Goal: Information Seeking & Learning: Get advice/opinions

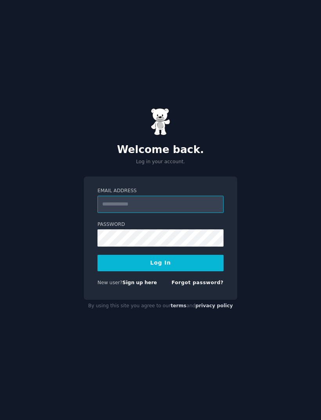
type input "**********"
click at [161, 272] on button "Log In" at bounding box center [161, 263] width 126 height 16
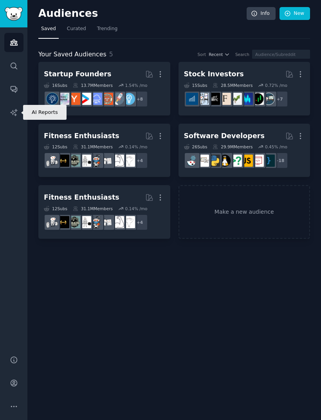
click at [16, 115] on icon "Sidebar" at bounding box center [14, 113] width 8 height 8
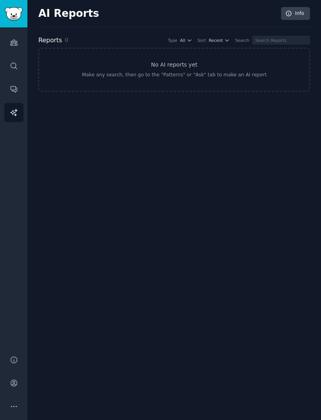
click at [297, 11] on link "Info" at bounding box center [295, 13] width 29 height 13
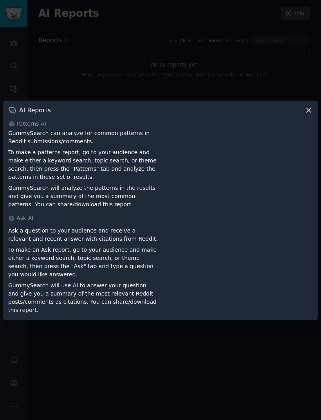
click at [297, 93] on div at bounding box center [160, 210] width 321 height 420
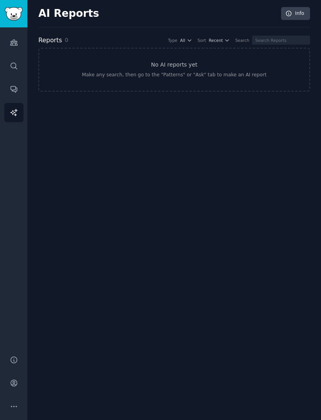
click at [308, 121] on div "AI Reports Info Reports 0 Type All Sort Recent Search No AI reports yet Make an…" at bounding box center [174, 210] width 294 height 420
click at [20, 39] on link "Audiences" at bounding box center [13, 42] width 19 height 19
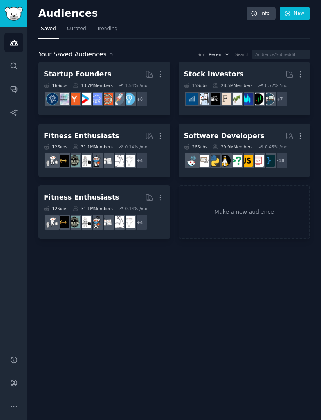
click at [112, 27] on span "Trending" at bounding box center [107, 28] width 20 height 7
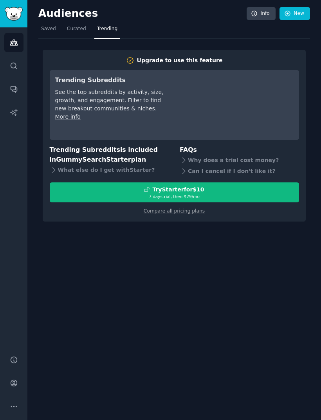
click at [192, 211] on link "Compare all pricing plans" at bounding box center [174, 210] width 61 height 5
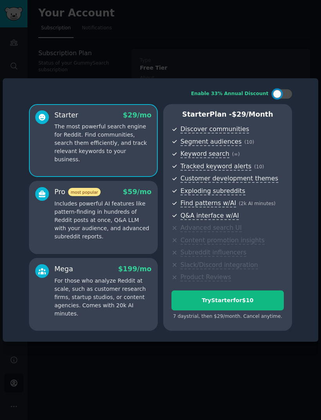
click at [278, 98] on div at bounding box center [277, 94] width 9 height 9
click at [275, 99] on div at bounding box center [283, 93] width 20 height 9
checkbox input "false"
click at [127, 241] on p "Includes powerful AI features like pattern-finding in hundreds of Reddit posts …" at bounding box center [102, 220] width 97 height 41
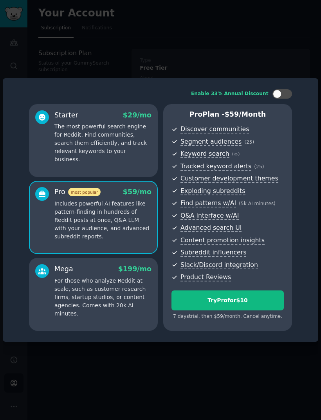
click at [131, 298] on p "For those who analyze Reddit at scale, such as customer research firms, startup…" at bounding box center [102, 297] width 97 height 41
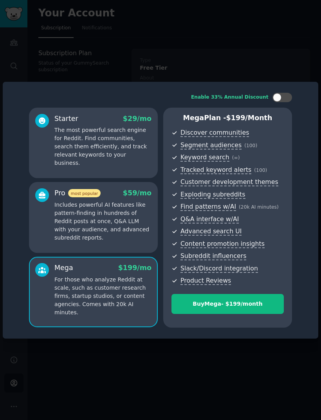
click at [134, 253] on div "Pro most popular $ 59 /mo Includes powerful AI features like pattern-finding in…" at bounding box center [93, 217] width 129 height 71
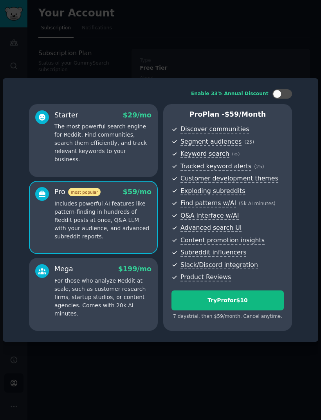
click at [125, 302] on p "For those who analyze Reddit at scale, such as customer research firms, startup…" at bounding box center [102, 297] width 97 height 41
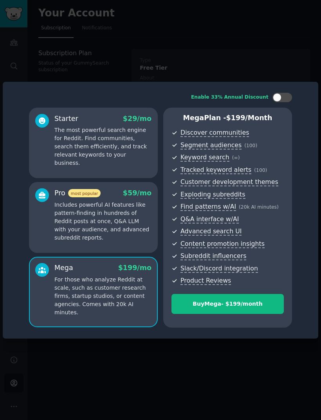
click at [135, 242] on p "Includes powerful AI features like pattern-finding in hundreds of Reddit posts …" at bounding box center [102, 221] width 97 height 41
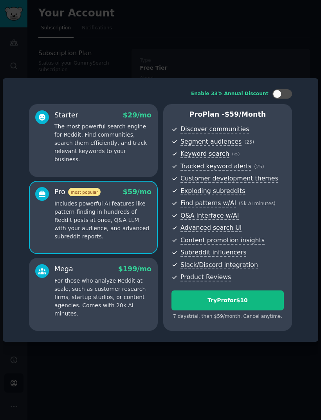
click at [113, 307] on p "For those who analyze Reddit at scale, such as customer research firms, startup…" at bounding box center [102, 297] width 97 height 41
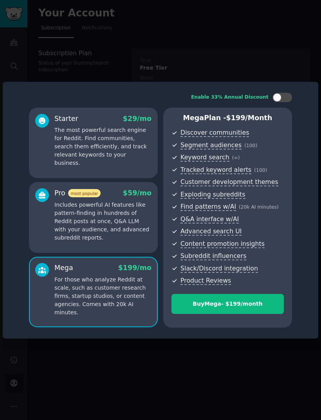
click at [132, 242] on p "Includes powerful AI features like pattern-finding in hundreds of Reddit posts …" at bounding box center [102, 221] width 97 height 41
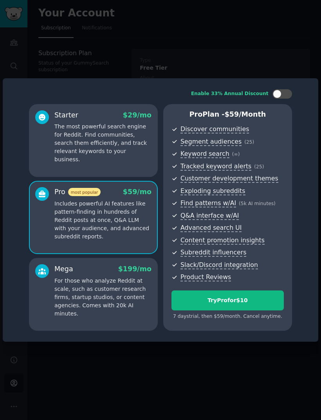
click at [140, 176] on div "Starter $ 29 /mo The most powerful search engine for Reddit. Find communities, …" at bounding box center [93, 140] width 129 height 73
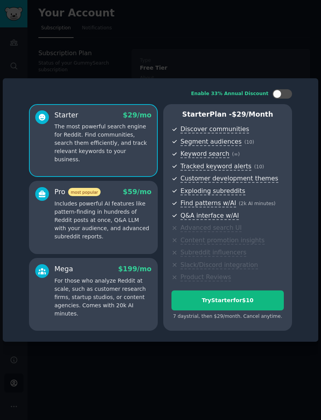
click at [226, 305] on div "Try Starter for $10" at bounding box center [228, 301] width 112 height 8
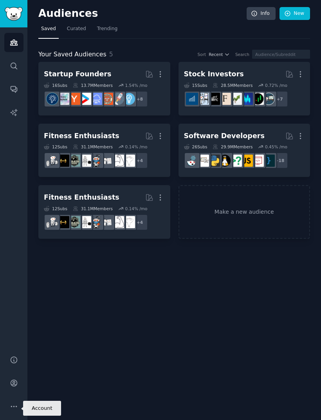
click at [10, 387] on icon "Sidebar" at bounding box center [14, 383] width 8 height 8
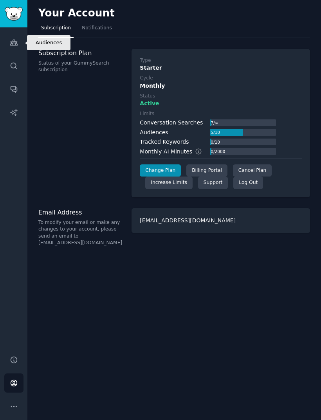
click at [13, 39] on icon "Sidebar" at bounding box center [14, 42] width 8 height 8
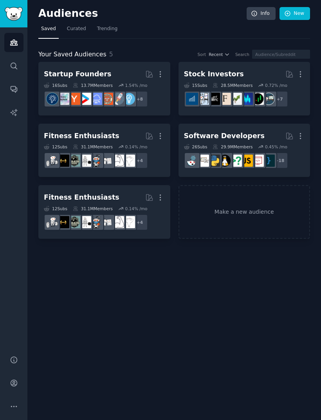
click at [106, 30] on span "Trending" at bounding box center [107, 28] width 20 height 7
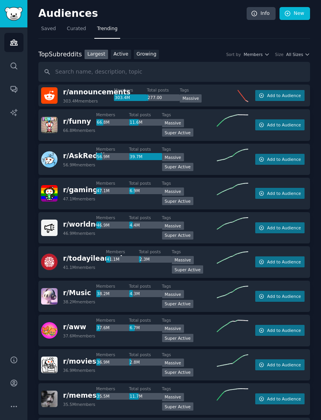
click at [148, 53] on link "Growing" at bounding box center [146, 55] width 25 height 10
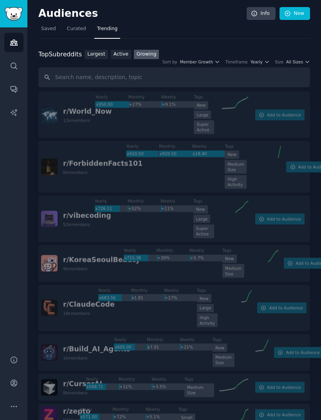
click at [260, 60] on span "Yearly" at bounding box center [257, 61] width 12 height 5
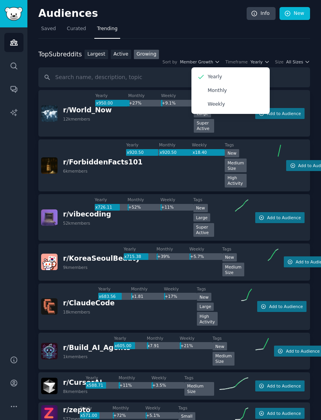
click at [238, 91] on div "Monthly" at bounding box center [230, 91] width 73 height 14
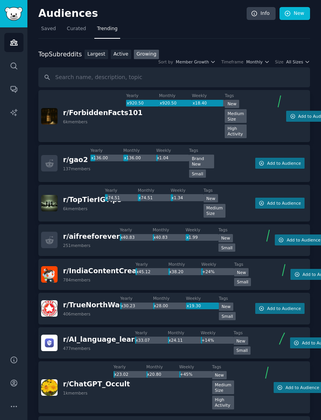
click at [306, 59] on icon "button" at bounding box center [307, 61] width 5 height 5
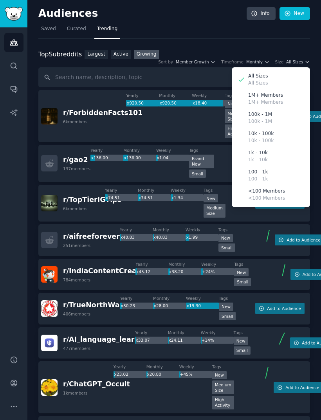
click at [288, 136] on div "10k - 100k 10k - 100k" at bounding box center [271, 137] width 73 height 19
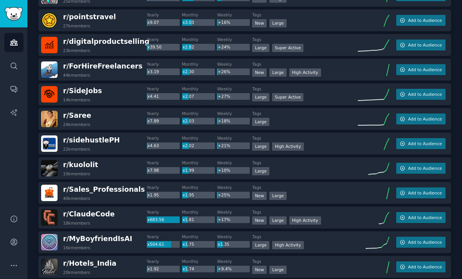
scroll to position [174, 0]
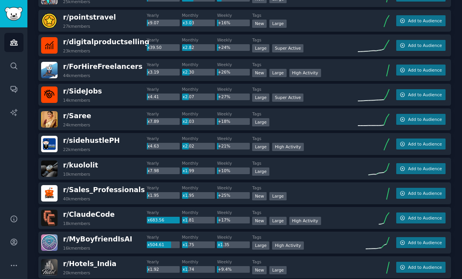
click at [321, 45] on span "Add to Audience" at bounding box center [425, 45] width 34 height 5
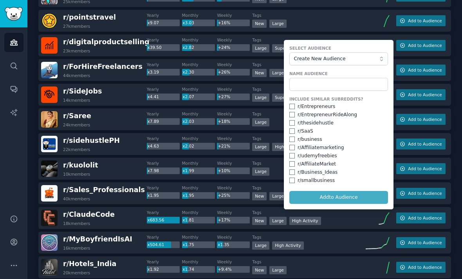
click at [295, 180] on input "checkbox" at bounding box center [292, 180] width 5 height 5
checkbox input "true"
click at [292, 171] on input "checkbox" at bounding box center [292, 172] width 5 height 5
checkbox input "true"
click at [293, 123] on input "checkbox" at bounding box center [292, 122] width 5 height 5
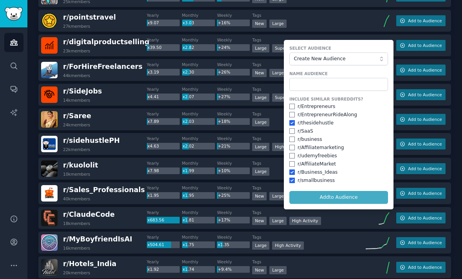
checkbox input "true"
click at [321, 61] on span "Create New Audience" at bounding box center [337, 59] width 86 height 7
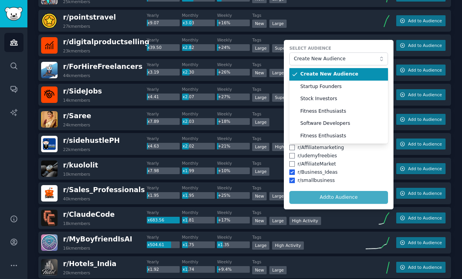
click at [321, 61] on span "Create New Audience" at bounding box center [337, 59] width 86 height 7
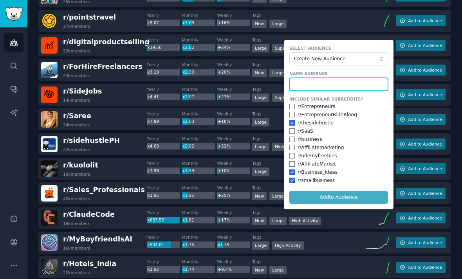
click at [321, 79] on input "text" at bounding box center [339, 84] width 99 height 13
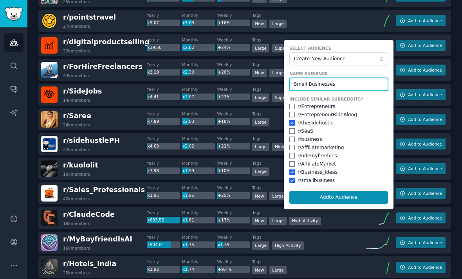
click at [321, 89] on input "Small Businesses" at bounding box center [339, 84] width 99 height 13
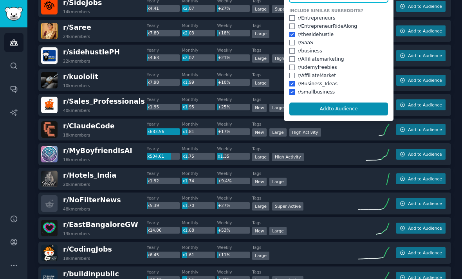
scroll to position [262, 0]
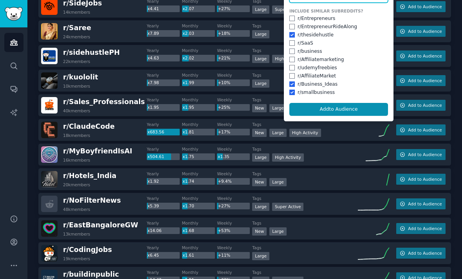
type input "Small Businesses"
click at [321, 108] on button "Add to Audience" at bounding box center [339, 109] width 99 height 13
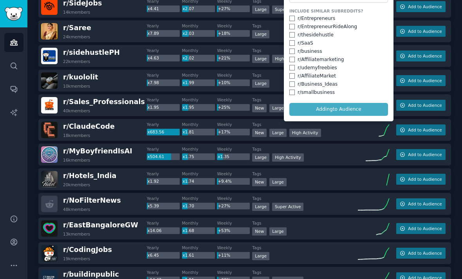
checkbox input "false"
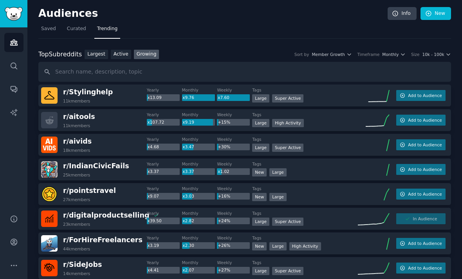
scroll to position [0, 0]
click at [321, 56] on icon "button" at bounding box center [349, 54] width 5 height 5
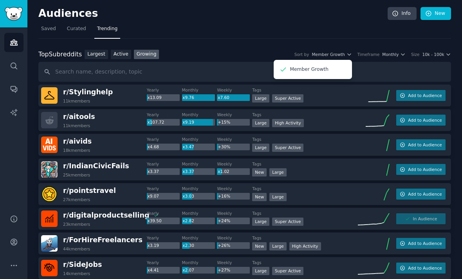
click at [321, 56] on span "Member Growth" at bounding box center [328, 54] width 33 height 5
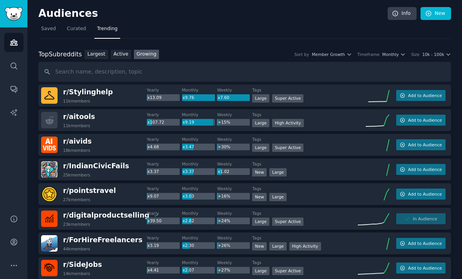
click at [321, 55] on span "Monthly" at bounding box center [390, 54] width 16 height 5
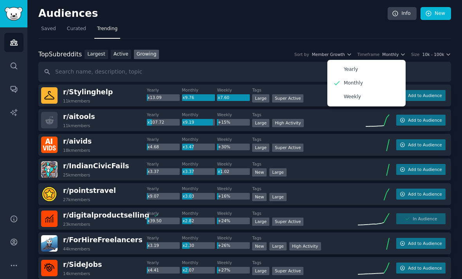
click at [321, 98] on div "Weekly" at bounding box center [366, 97] width 73 height 14
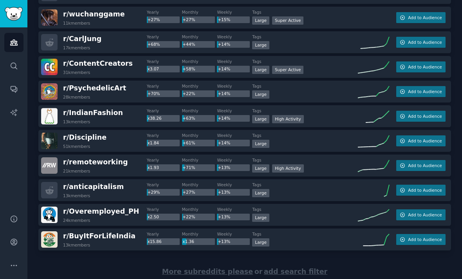
scroll to position [1064, 0]
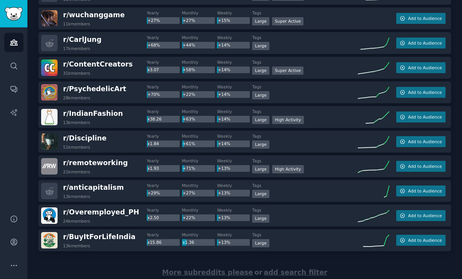
click at [223, 269] on span "More subreddits please" at bounding box center [207, 273] width 91 height 8
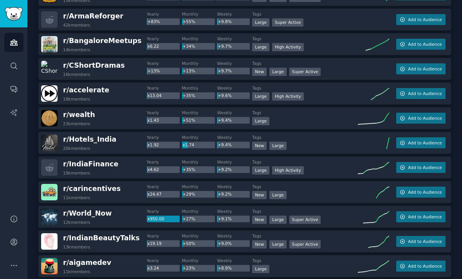
scroll to position [2019, 0]
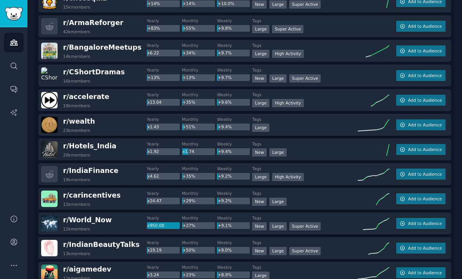
click at [101, 124] on div "r/ wealth 23k members" at bounding box center [94, 125] width 106 height 16
click at [321, 126] on button "Add to Audience" at bounding box center [420, 124] width 49 height 11
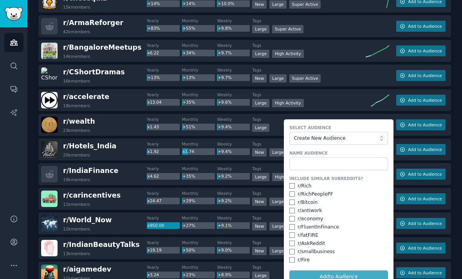
click at [310, 140] on span "Create New Audience" at bounding box center [337, 138] width 86 height 7
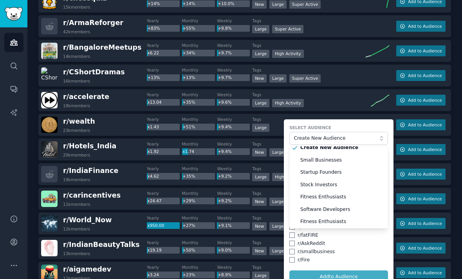
scroll to position [5, 0]
click at [302, 135] on span "Create New Audience" at bounding box center [337, 138] width 86 height 7
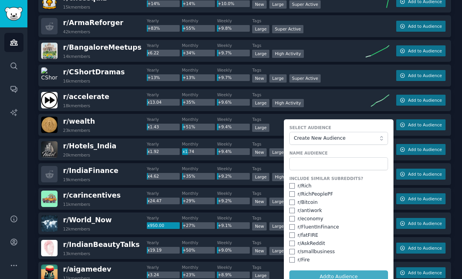
click at [294, 257] on input "checkbox" at bounding box center [292, 259] width 5 height 5
checkbox input "true"
click at [293, 233] on input "checkbox" at bounding box center [292, 235] width 5 height 5
checkbox input "true"
click at [293, 227] on input "checkbox" at bounding box center [292, 226] width 5 height 5
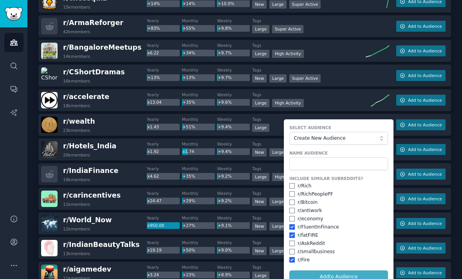
checkbox input "true"
click at [294, 208] on input "checkbox" at bounding box center [292, 210] width 5 height 5
checkbox input "true"
click at [291, 186] on input "checkbox" at bounding box center [292, 185] width 5 height 5
checkbox input "true"
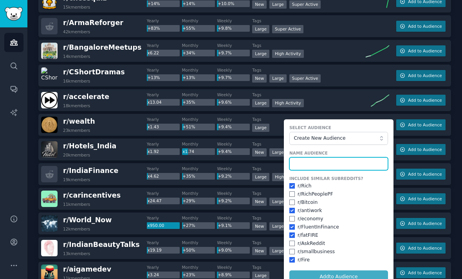
click at [321, 167] on input "text" at bounding box center [339, 163] width 99 height 13
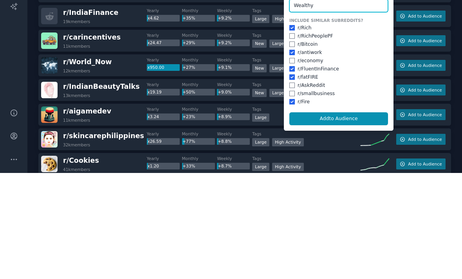
scroll to position [2080, 0]
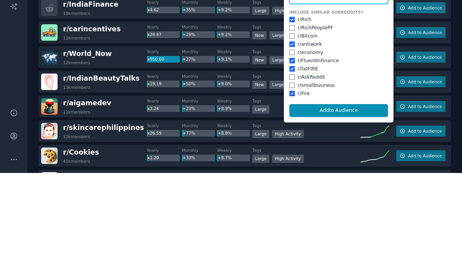
type input "Wealthy"
click at [321, 210] on button "Add to Audience" at bounding box center [339, 216] width 99 height 13
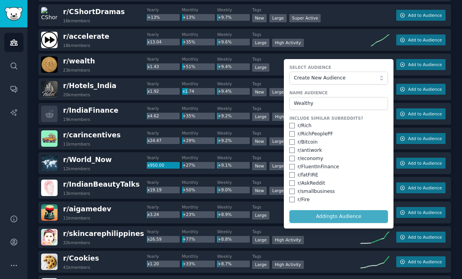
checkbox input "false"
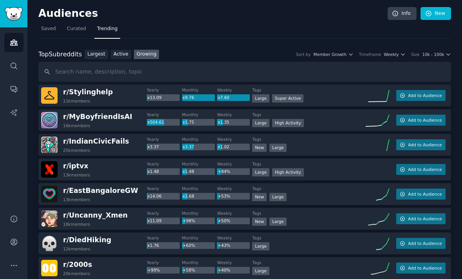
scroll to position [0, 0]
click at [321, 52] on icon "button" at bounding box center [402, 54] width 5 height 5
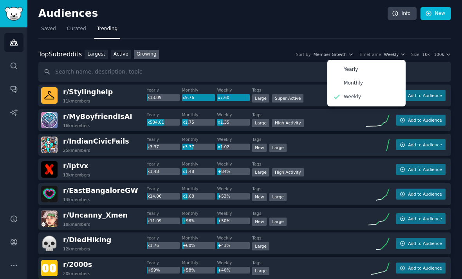
click at [321, 52] on span "Member Growth" at bounding box center [330, 54] width 33 height 5
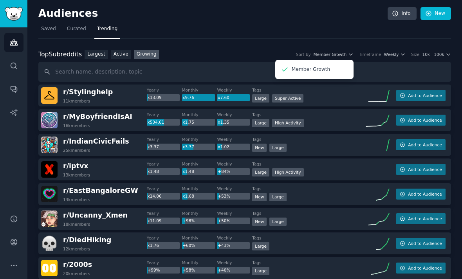
click at [120, 50] on link "Active" at bounding box center [121, 55] width 20 height 10
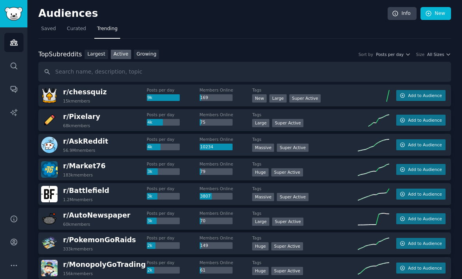
click at [321, 52] on span "Posts per day" at bounding box center [390, 54] width 28 height 5
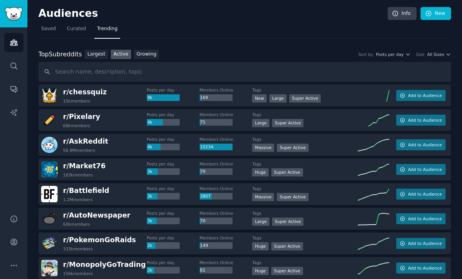
click at [321, 52] on span "All Sizes" at bounding box center [435, 54] width 17 height 5
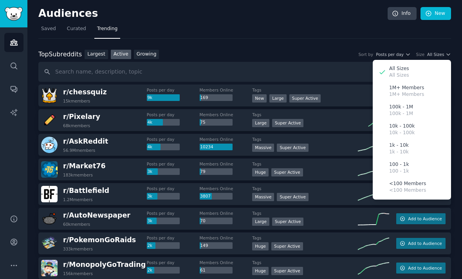
click at [321, 120] on div "10k - 100k 10k - 100k" at bounding box center [412, 129] width 73 height 19
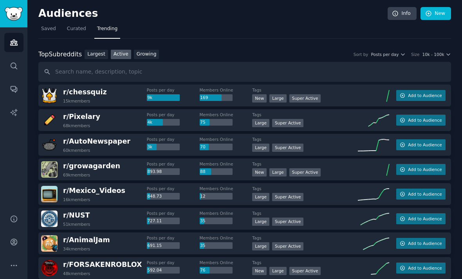
click at [321, 52] on span "Posts per day" at bounding box center [385, 54] width 28 height 5
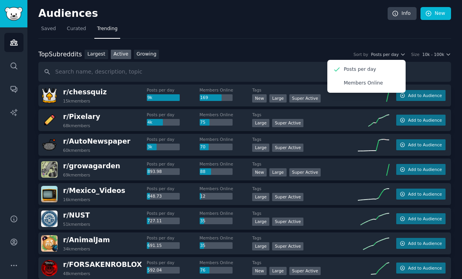
click at [310, 50] on div "Top Subreddits Top Subreddits Largest Active Growing Sort by Posts per day Post…" at bounding box center [244, 55] width 413 height 10
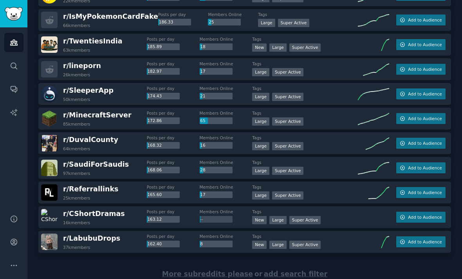
scroll to position [1063, 0]
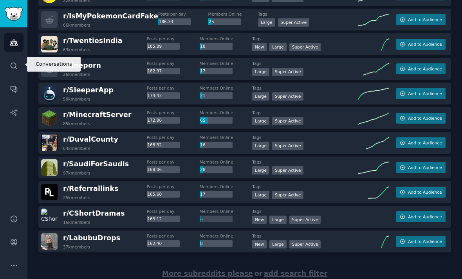
click at [15, 87] on icon "Sidebar" at bounding box center [14, 90] width 6 height 6
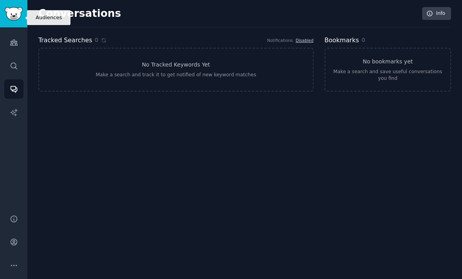
click at [17, 38] on icon "Sidebar" at bounding box center [14, 42] width 8 height 8
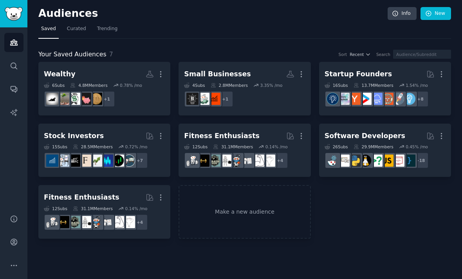
click at [163, 194] on icon "button" at bounding box center [161, 198] width 8 height 8
click at [144, 210] on p "Delete" at bounding box center [139, 214] width 18 height 8
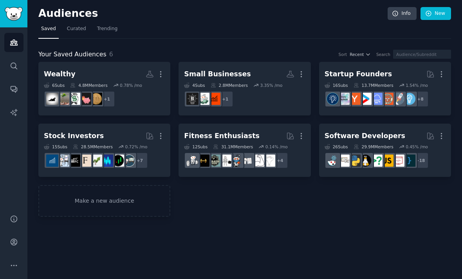
click at [303, 70] on icon "button" at bounding box center [301, 74] width 8 height 8
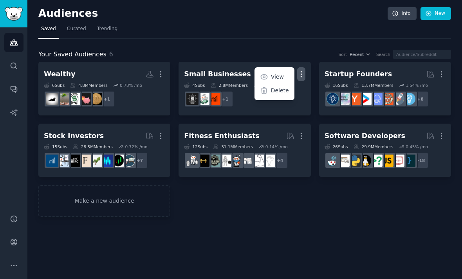
click at [255, 88] on dd "+ 1" at bounding box center [244, 99] width 121 height 22
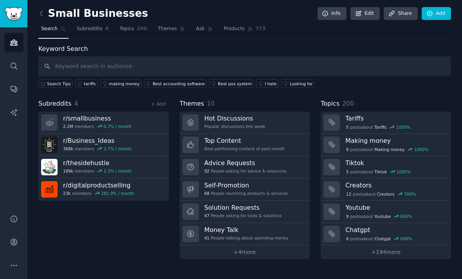
click at [218, 246] on link "+ 4 more" at bounding box center [245, 253] width 130 height 14
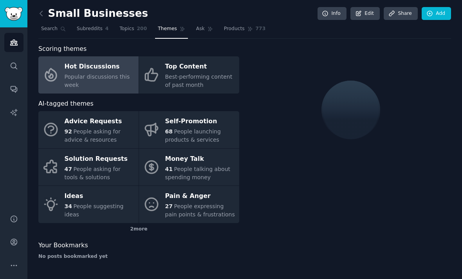
click at [162, 186] on link "Pain & Anger 27 People expressing pain points & frustrations" at bounding box center [189, 204] width 100 height 37
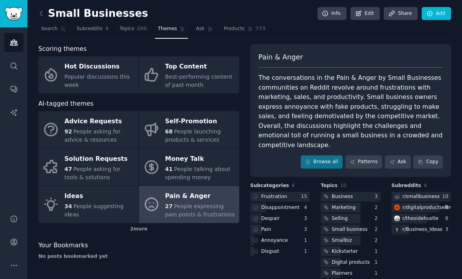
click at [321, 156] on link "Patterns" at bounding box center [364, 162] width 37 height 13
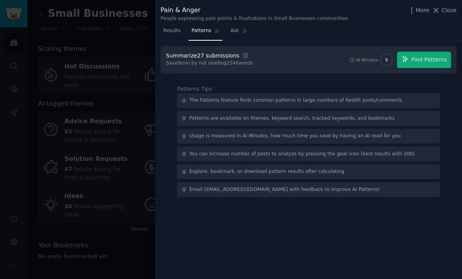
click at [321, 62] on span "Find Patterns" at bounding box center [430, 60] width 36 height 8
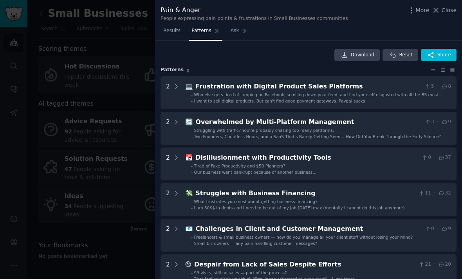
click at [178, 91] on div at bounding box center [176, 93] width 7 height 22
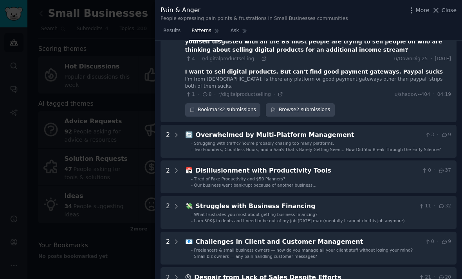
scroll to position [68, 0]
click at [176, 132] on icon at bounding box center [176, 135] width 7 height 7
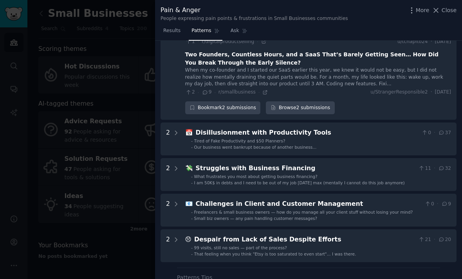
scroll to position [185, 0]
click at [178, 130] on icon at bounding box center [176, 133] width 7 height 7
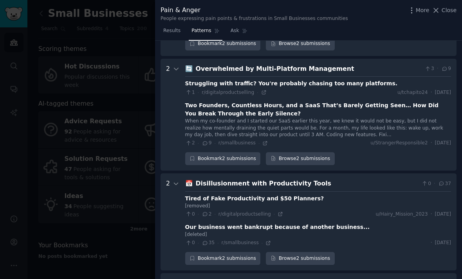
scroll to position [134, 0]
click at [286, 194] on div "Tired of Fake Productivity and $50 Planners?" at bounding box center [254, 198] width 139 height 8
click at [243, 194] on div "Tired of Fake Productivity and $50 Planners?" at bounding box center [254, 198] width 139 height 8
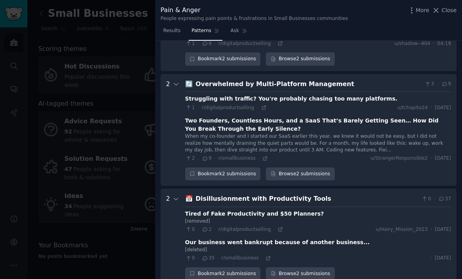
scroll to position [119, 0]
click at [310, 268] on link "Browse 2 submissions" at bounding box center [300, 274] width 69 height 13
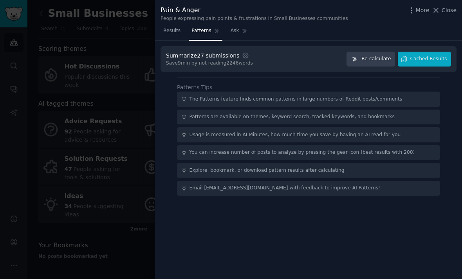
click at [321, 11] on icon "button" at bounding box center [412, 10] width 8 height 8
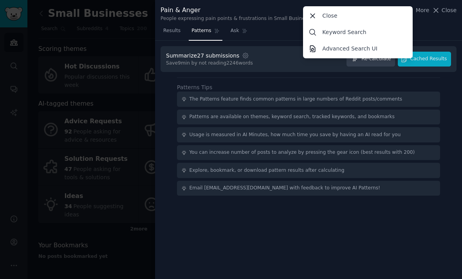
click at [321, 29] on div "Results Patterns Ask" at bounding box center [308, 33] width 307 height 16
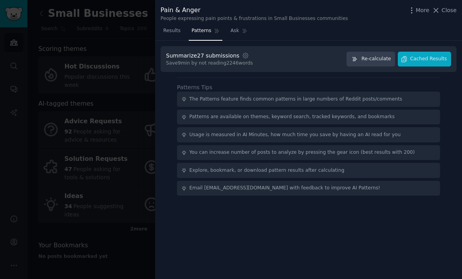
click at [321, 11] on span "Close" at bounding box center [449, 10] width 15 height 8
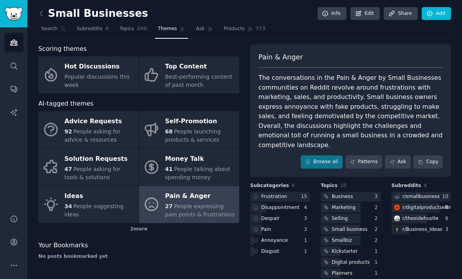
click at [117, 128] on div "92 People asking for advice & resources" at bounding box center [100, 136] width 70 height 16
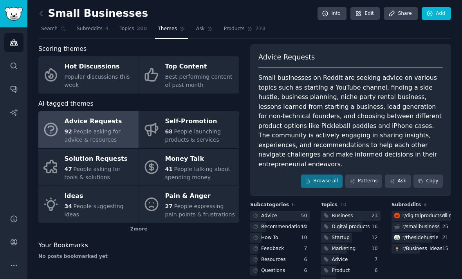
click at [321, 175] on link "Browse all" at bounding box center [322, 181] width 42 height 13
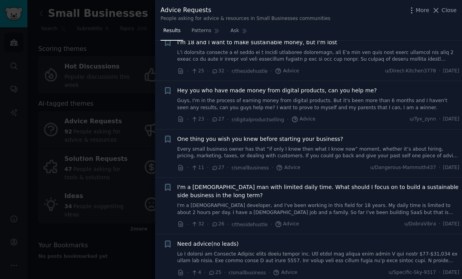
scroll to position [404, 0]
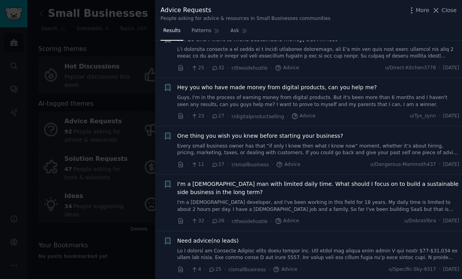
click at [216, 219] on icon at bounding box center [215, 221] width 7 height 5
click at [229, 199] on link "I'm a [DEMOGRAPHIC_DATA] developer, and I've been working in this field for 18 …" at bounding box center [318, 206] width 282 height 14
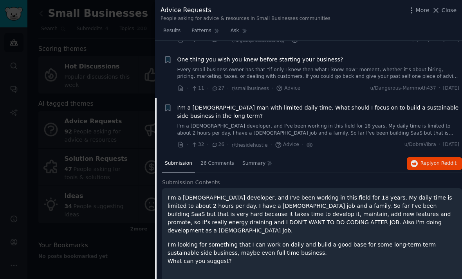
scroll to position [518, 0]
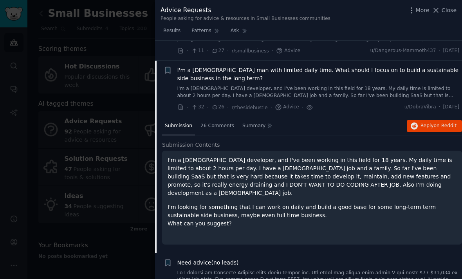
click at [225, 123] on span "26 Comments" at bounding box center [218, 126] width 34 height 7
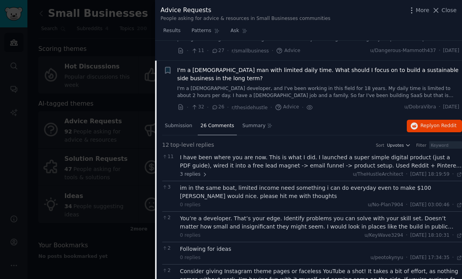
click at [215, 154] on div "I have been where you are now. This is what I did. I launched a super simple di…" at bounding box center [321, 162] width 282 height 16
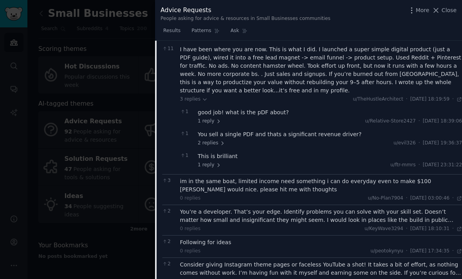
scroll to position [626, 0]
click at [321, 130] on div "You sell a single PDF and thats a significant revenue driver?" at bounding box center [330, 134] width 264 height 8
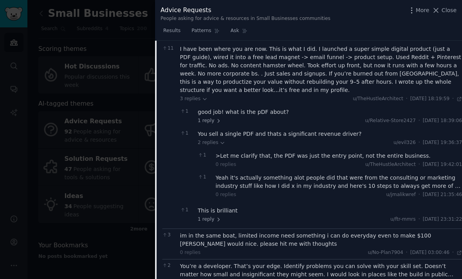
click at [298, 108] on div "good job! what is the pDF about?" at bounding box center [330, 112] width 264 height 8
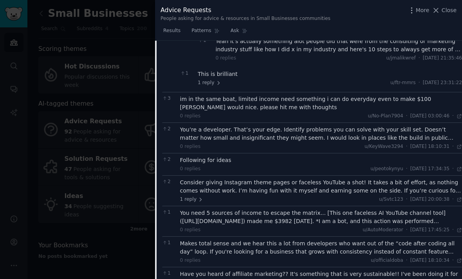
scroll to position [796, 0]
click at [224, 179] on div "Consider giving Instagram theme pages or faceless YouTube a shot! It takes a bi…" at bounding box center [321, 187] width 282 height 16
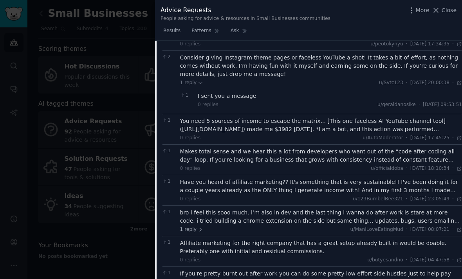
scroll to position [921, 0]
click at [321, 89] on div "1 I sent you a message 0 replies u/[PERSON_NAME][DATE] 09:53:51 Thu 19/06/2025" at bounding box center [321, 100] width 282 height 22
click at [321, 178] on div "Have you heard of affiliate marketing?? It's something that is very sustainable…" at bounding box center [321, 186] width 282 height 16
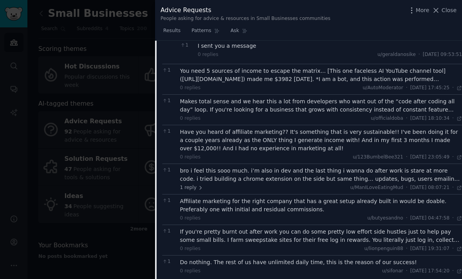
scroll to position [972, 0]
click at [321, 166] on div "bro i feel this sooo much. i’m also in dev and the last thing i wanna do after …" at bounding box center [321, 174] width 282 height 16
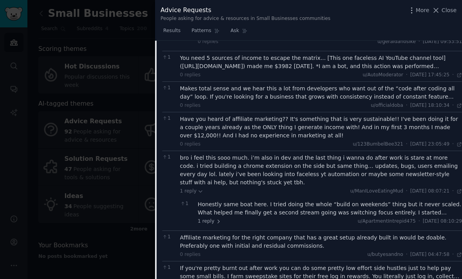
scroll to position [985, 0]
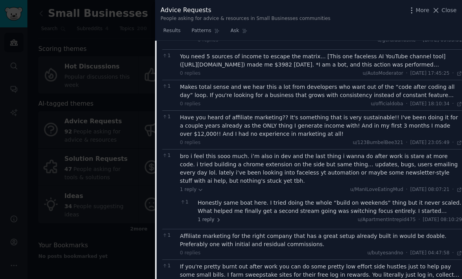
click at [321, 199] on div "Honestly same boat here. I tried doing the whole “build on weekends” thing but …" at bounding box center [330, 207] width 264 height 16
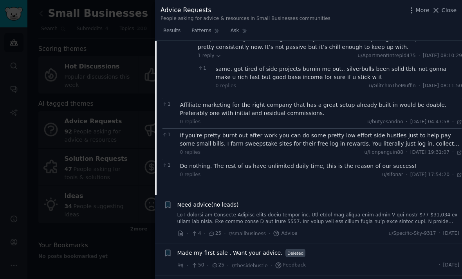
scroll to position [1178, 0]
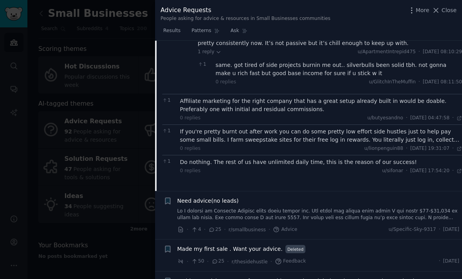
click at [321, 128] on div "If you're pretty burnt out after work you can do some pretty low effort side hu…" at bounding box center [321, 136] width 282 height 16
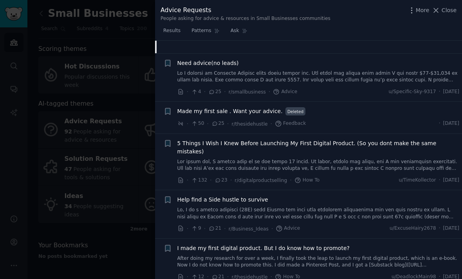
scroll to position [1341, 0]
click at [321, 207] on link at bounding box center [318, 214] width 282 height 14
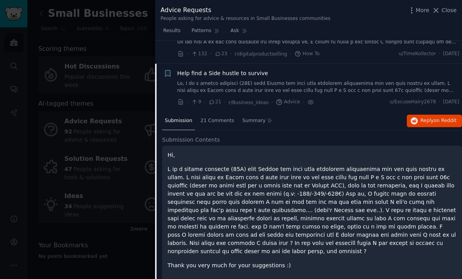
scroll to position [708, 0]
click at [218, 118] on span "21 Comments" at bounding box center [218, 121] width 34 height 7
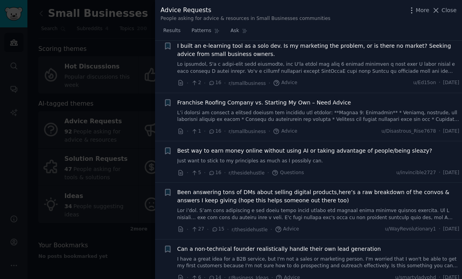
scroll to position [1258, 0]
click at [321, 147] on span "Best way to earn money online without using AI or taking advantage of people/be…" at bounding box center [304, 151] width 255 height 8
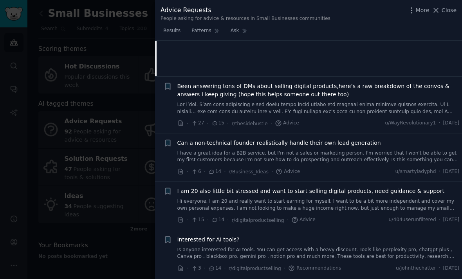
scroll to position [901, 0]
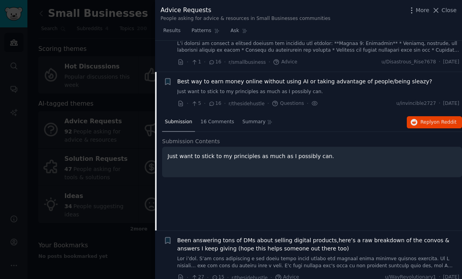
click at [218, 119] on span "16 Comments" at bounding box center [218, 122] width 34 height 7
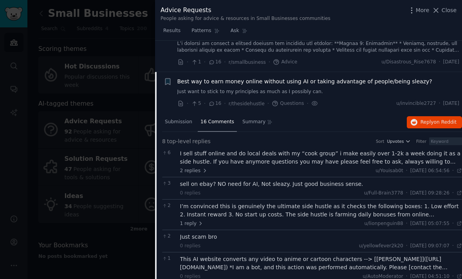
click at [206, 168] on icon at bounding box center [204, 170] width 5 height 5
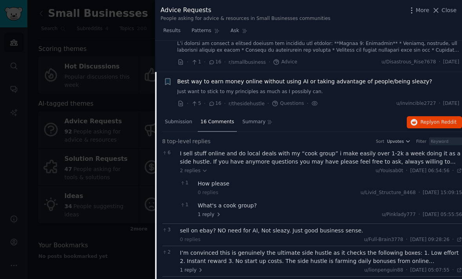
click at [219, 212] on icon at bounding box center [218, 214] width 5 height 5
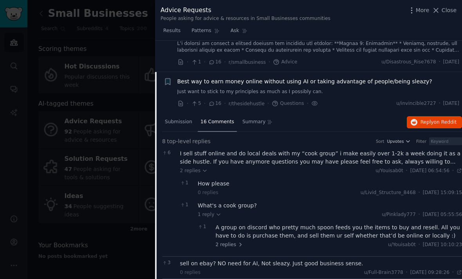
click at [230, 242] on span "2 replies" at bounding box center [229, 245] width 27 height 7
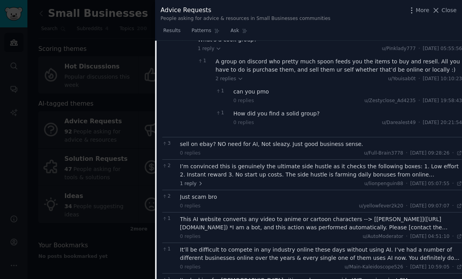
scroll to position [1068, 0]
click at [229, 163] on div "I’m convinced this is genuinely the ultimate side hustle as it checks the follo…" at bounding box center [321, 171] width 282 height 16
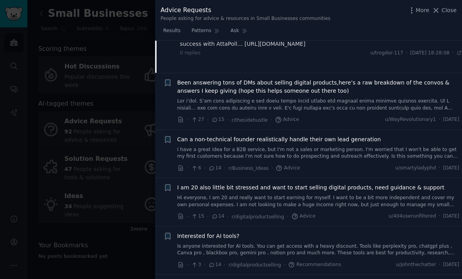
scroll to position [1409, 0]
click at [321, 184] on span "I am 20 also little bit stressed and want to start selling digital products, ne…" at bounding box center [310, 188] width 267 height 8
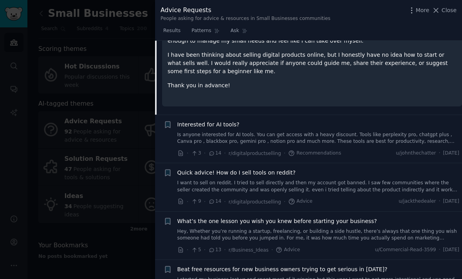
scroll to position [1047, 0]
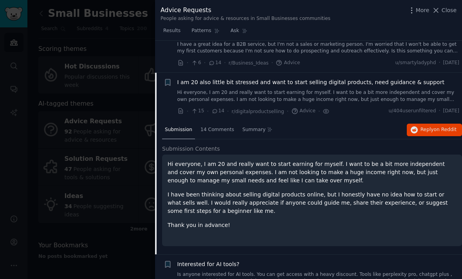
click at [223, 127] on span "14 Comments" at bounding box center [218, 130] width 34 height 7
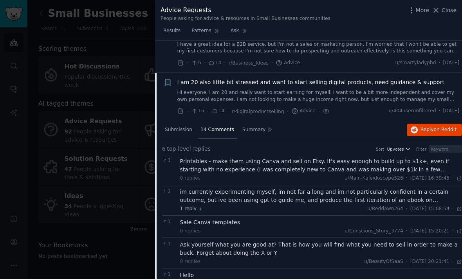
click at [312, 157] on div "Printables - make them using Canva and sell on Etsy. It's easy enough to build …" at bounding box center [321, 165] width 282 height 16
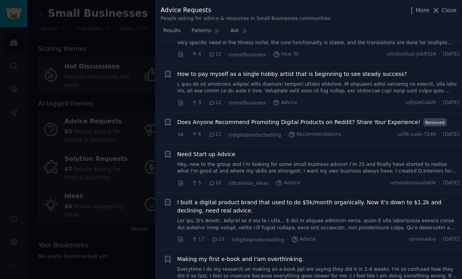
scroll to position [1625, 0]
click at [317, 150] on div "Need Start up Advice" at bounding box center [318, 154] width 282 height 8
